Goal: Entertainment & Leisure: Consume media (video, audio)

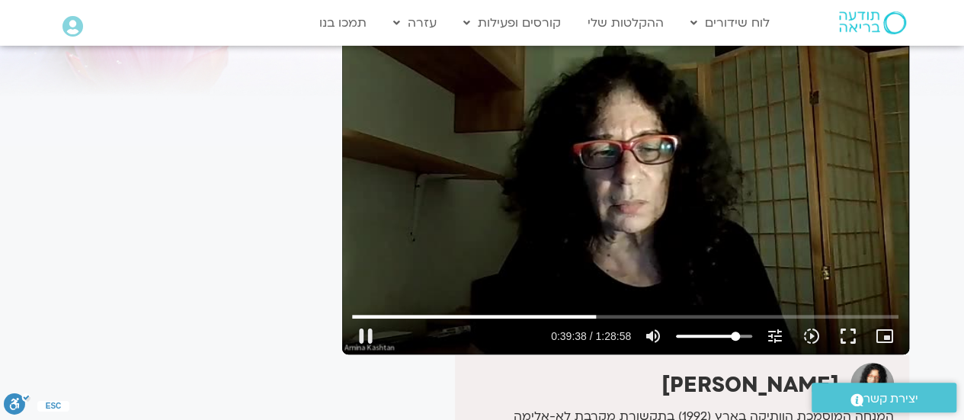
click at [755, 336] on div "pause 0:39:38 / 1:28:58 volume_up Mute tune Resolution Auto 360p slow_motion_vi…" at bounding box center [626, 336] width 556 height 37
click at [755, 330] on div "pause 0:39:40 / 1:28:58 volume_up Mute tune Resolution Auto 360p slow_motion_vi…" at bounding box center [626, 336] width 556 height 37
type input "2385.694723"
type input "78.5392992424242"
type input "2385.728656"
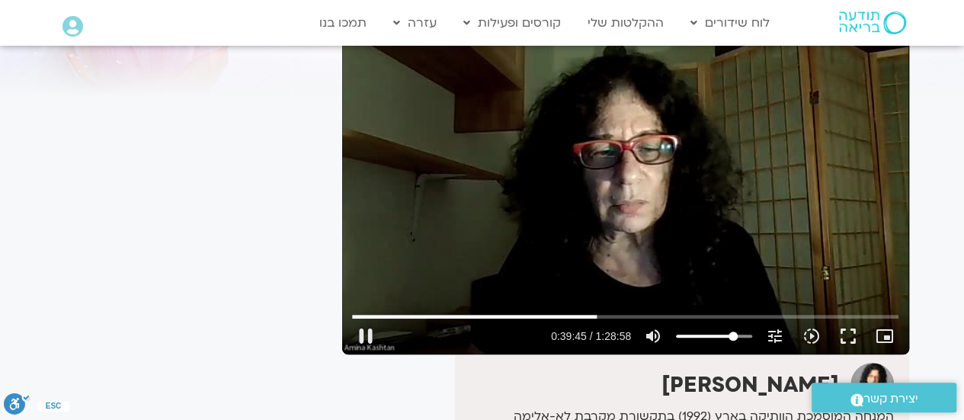
type input "79.296875"
type input "2385.796369"
type input "82.327178030303"
type input "2385.830534"
type input "86.1150568181818"
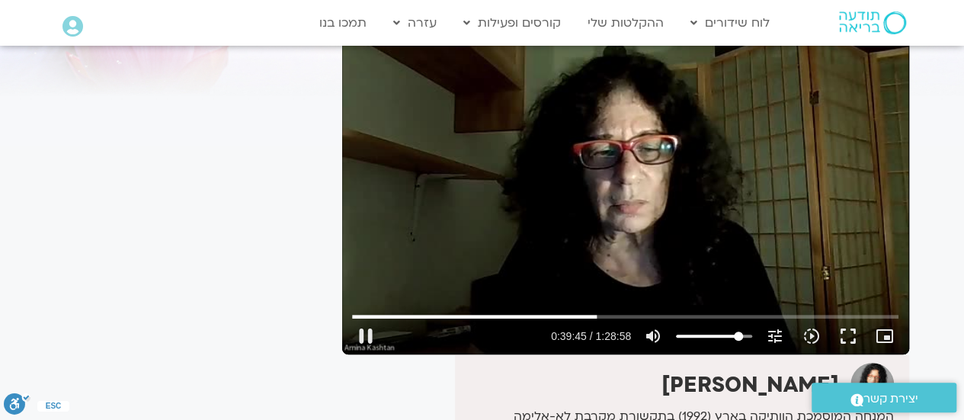
type input "2385.886612"
type input "89.9029356060606"
type input "2385.921652"
type input "95.2059659090909"
type input "2385.947133"
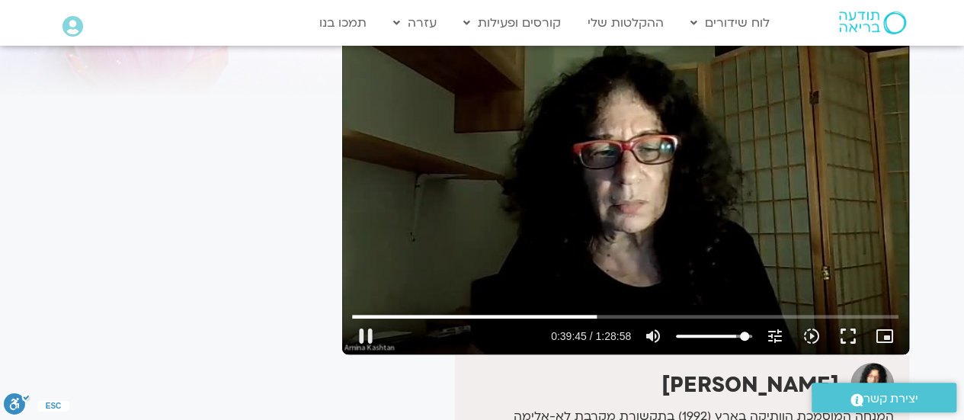
type input "100"
type input "2386.362364"
drag, startPoint x: 733, startPoint y: 335, endPoint x: 803, endPoint y: 329, distance: 69.7
type input "100"
click at [752, 332] on input "Volume" at bounding box center [714, 336] width 76 height 9
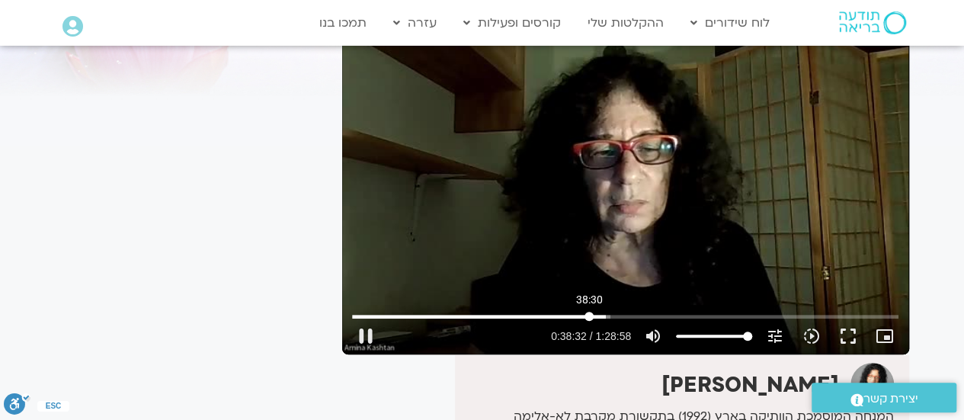
click at [589, 316] on input "Seek" at bounding box center [625, 316] width 547 height 9
type input "2314.8806"
type input "69.4483901515152"
type input "2315.017384"
type input "69.4483901515152"
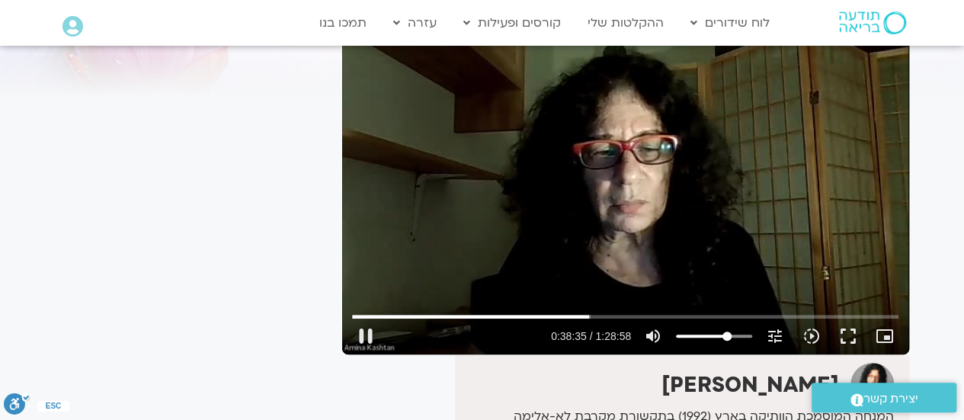
click at [727, 334] on input "Volume" at bounding box center [714, 336] width 76 height 9
type input "2318.596293"
type input "80.0544507575758"
type input "2318.864845"
type input "80.0544507575758"
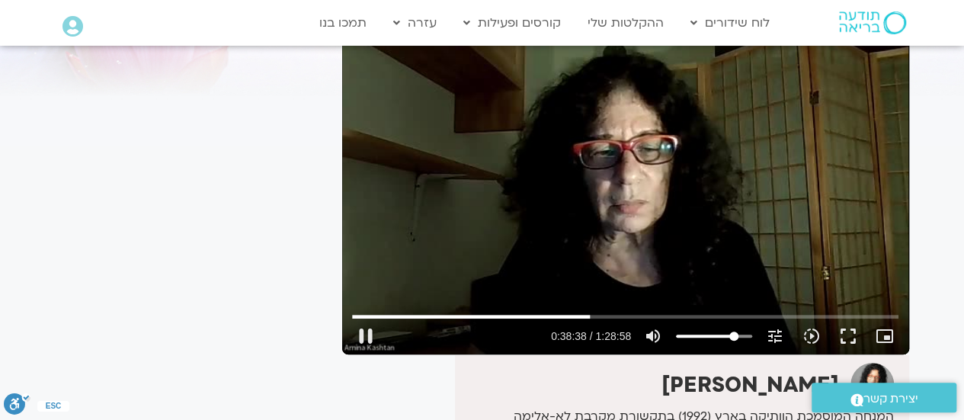
click at [734, 332] on input "Volume" at bounding box center [714, 336] width 76 height 9
click at [364, 336] on button "pause" at bounding box center [366, 336] width 37 height 37
type input "2431.814953"
click at [348, 318] on button "play_arrow" at bounding box center [366, 336] width 37 height 37
click at [361, 331] on button "pause" at bounding box center [366, 336] width 37 height 37
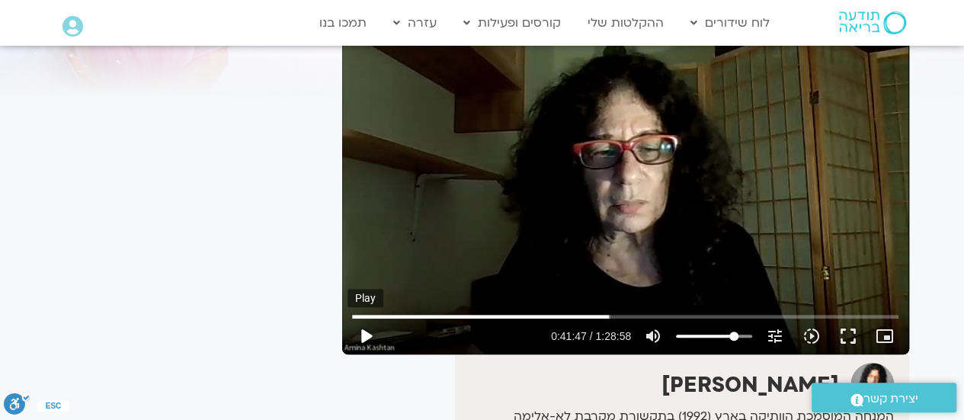
click at [362, 332] on button "play_arrow" at bounding box center [366, 336] width 37 height 37
type input "2516.393166"
type input "64.1453598484849"
type input "2516.52736"
type input "64.1453598484849"
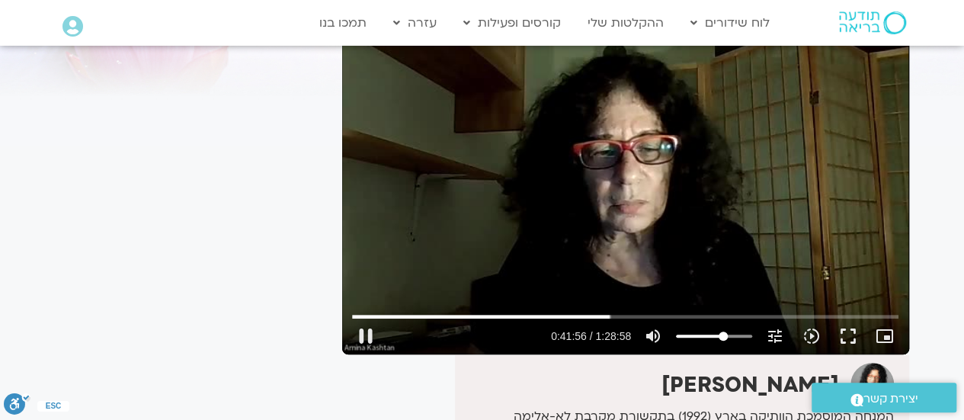
click at [723, 338] on input "Volume" at bounding box center [714, 336] width 76 height 9
type input "2763.5805"
type input "92.9332386363636"
type input "2763.714042"
type input "92.9332386363636"
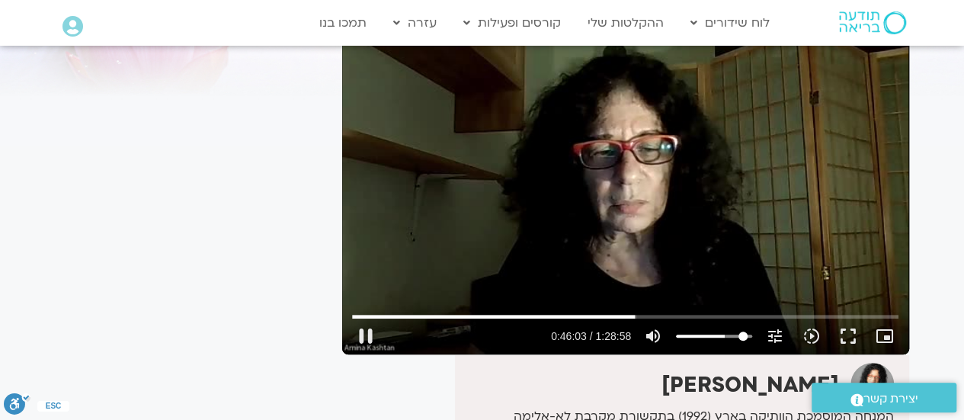
click at [742, 335] on input "Volume" at bounding box center [714, 336] width 76 height 9
click at [366, 332] on button "pause" at bounding box center [366, 336] width 37 height 37
click at [361, 329] on button "play_arrow" at bounding box center [366, 336] width 37 height 37
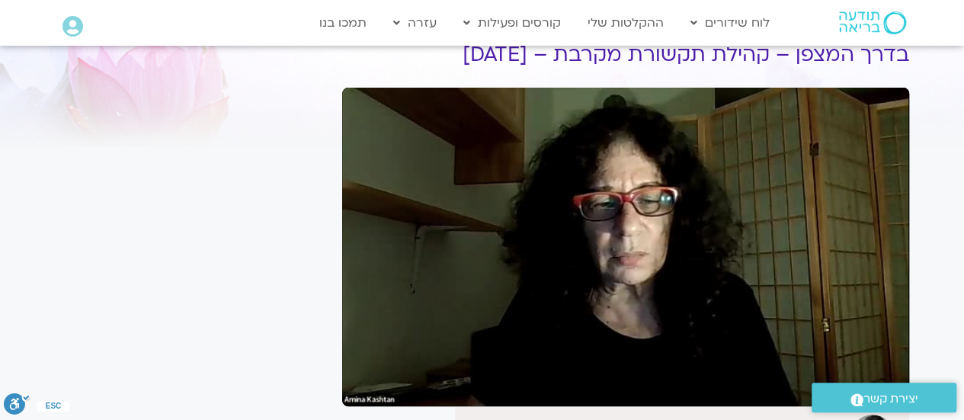
scroll to position [71, 0]
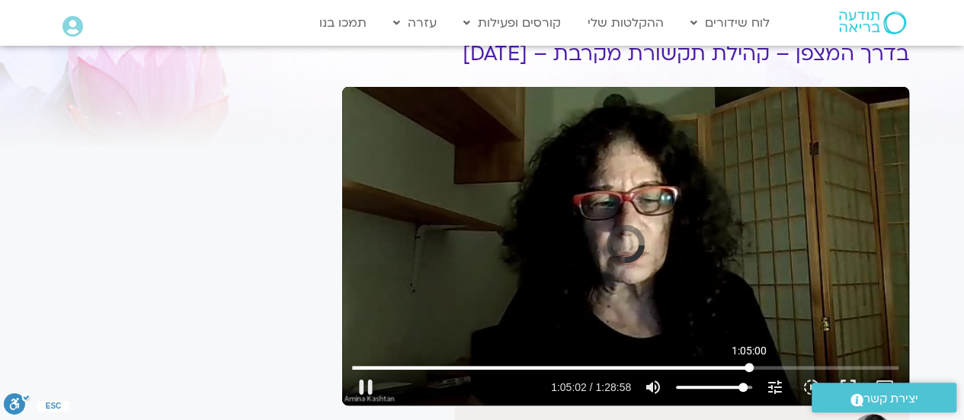
click at [749, 367] on input "Seek" at bounding box center [625, 367] width 547 height 9
click at [363, 385] on button "pause" at bounding box center [366, 387] width 37 height 37
type input "4351.325868"
